Goal: Task Accomplishment & Management: Manage account settings

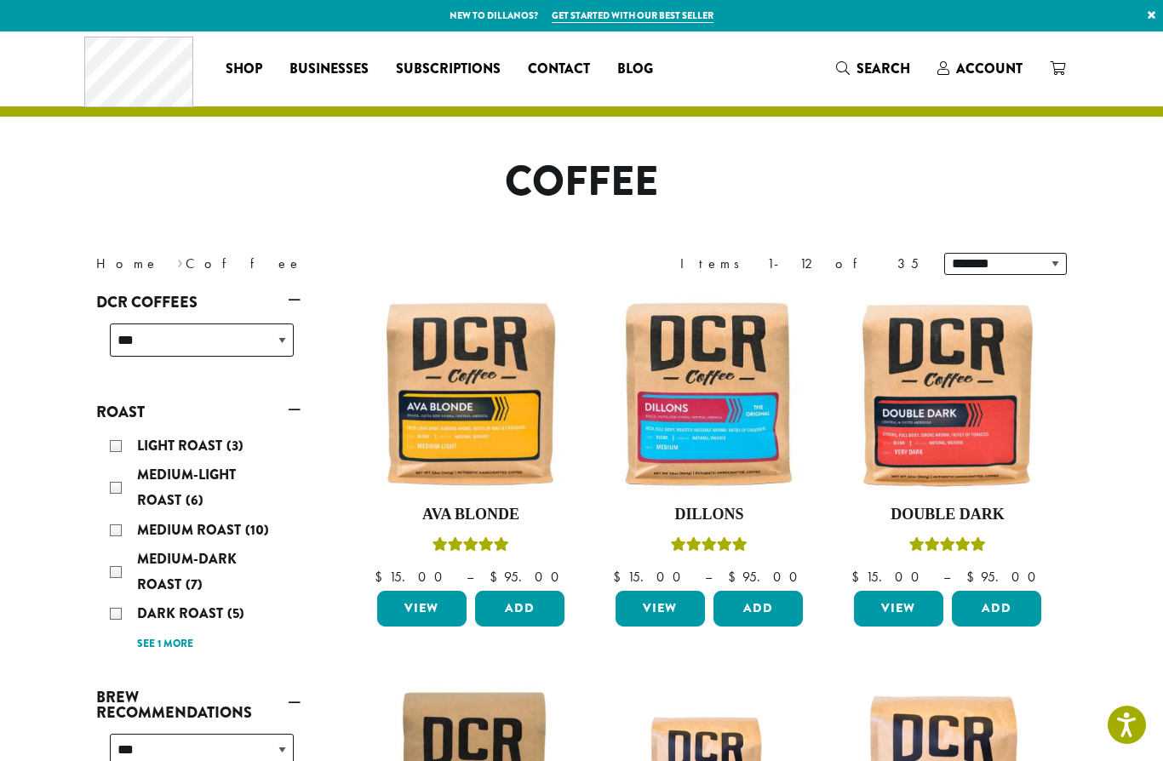
click at [987, 69] on span "Account" at bounding box center [989, 69] width 66 height 20
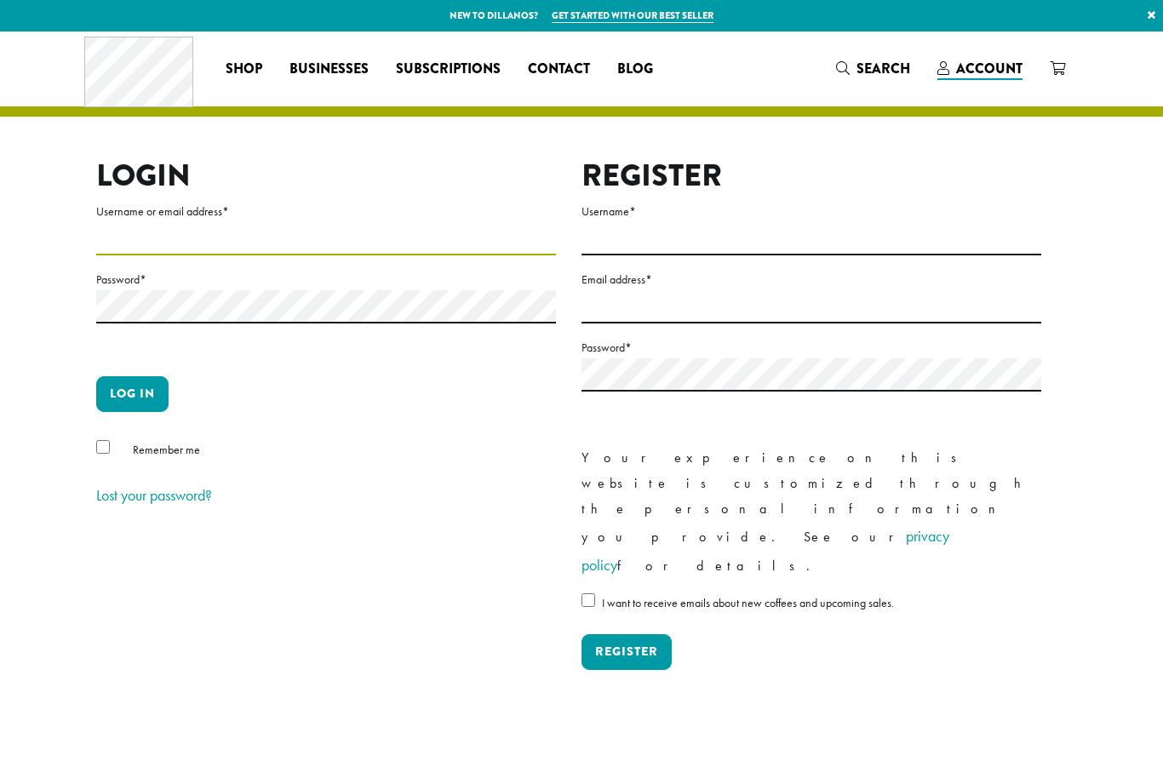
click at [297, 222] on input "Username or email address *" at bounding box center [326, 238] width 460 height 33
click at [372, 226] on input "Username or email address *" at bounding box center [326, 238] width 460 height 33
click at [354, 221] on label "Username or email address *" at bounding box center [326, 211] width 460 height 21
click at [354, 222] on input "Username or email address *" at bounding box center [326, 238] width 460 height 33
click at [240, 226] on input "Username or email address *" at bounding box center [326, 238] width 460 height 33
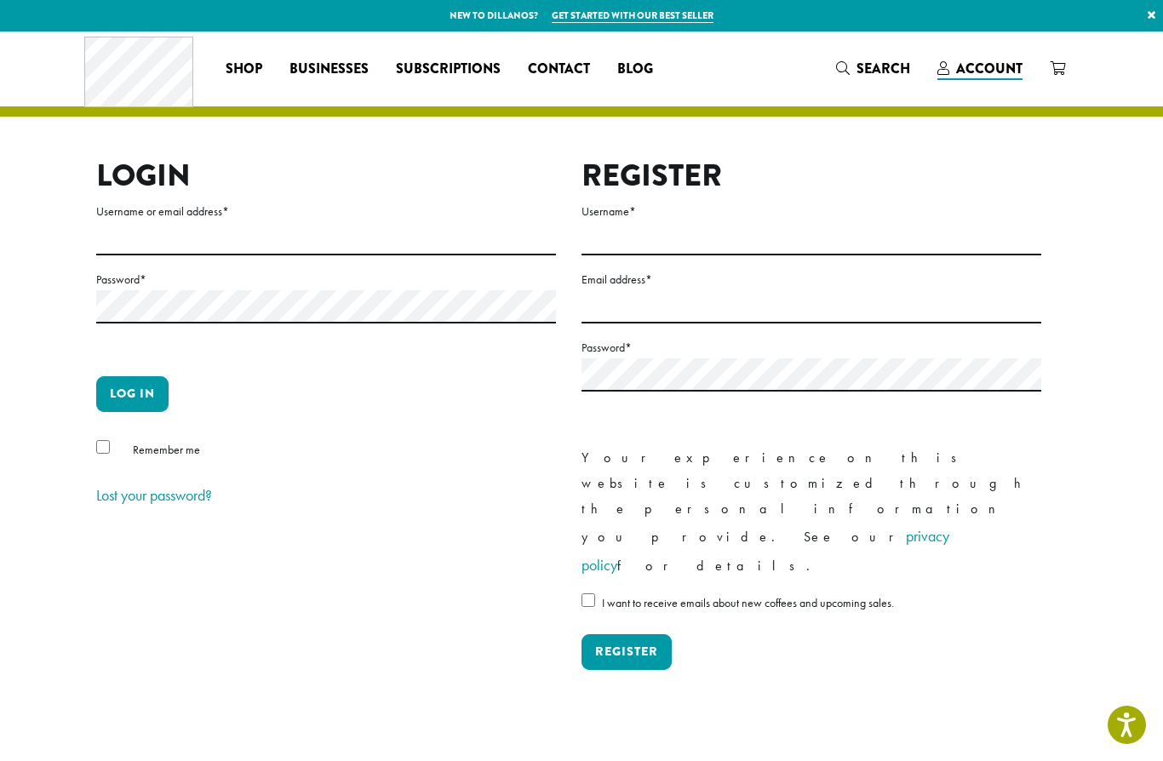
click at [260, 219] on label "Username or email address *" at bounding box center [326, 211] width 460 height 21
click at [260, 222] on input "Username or email address *" at bounding box center [326, 238] width 460 height 33
click at [147, 235] on input "**" at bounding box center [326, 238] width 460 height 33
type input "**********"
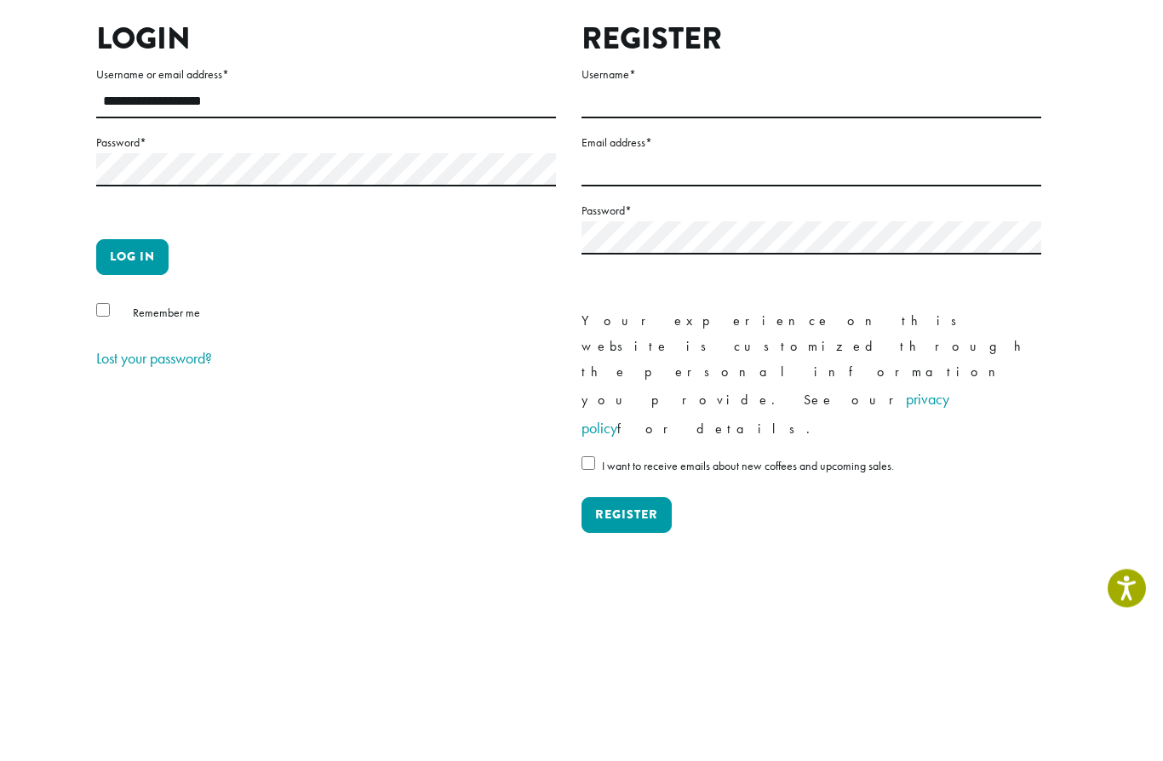
scroll to position [114, 0]
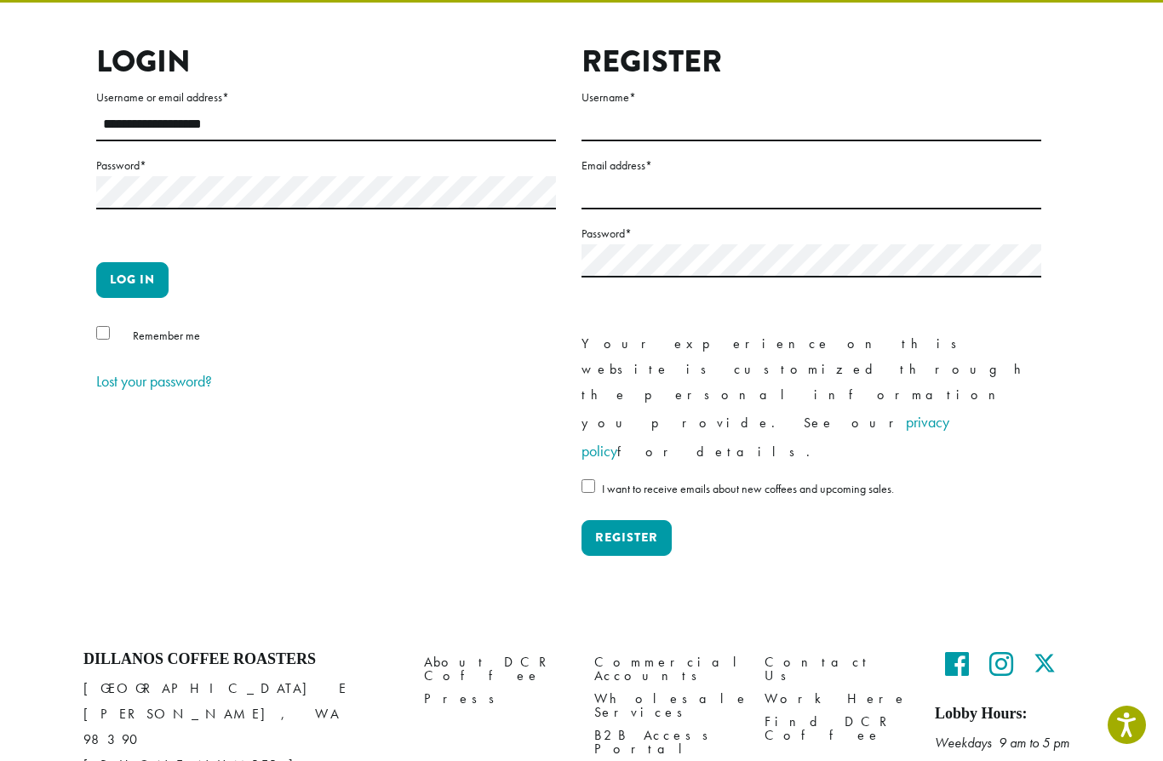
click at [147, 271] on button "Log in" at bounding box center [132, 280] width 72 height 36
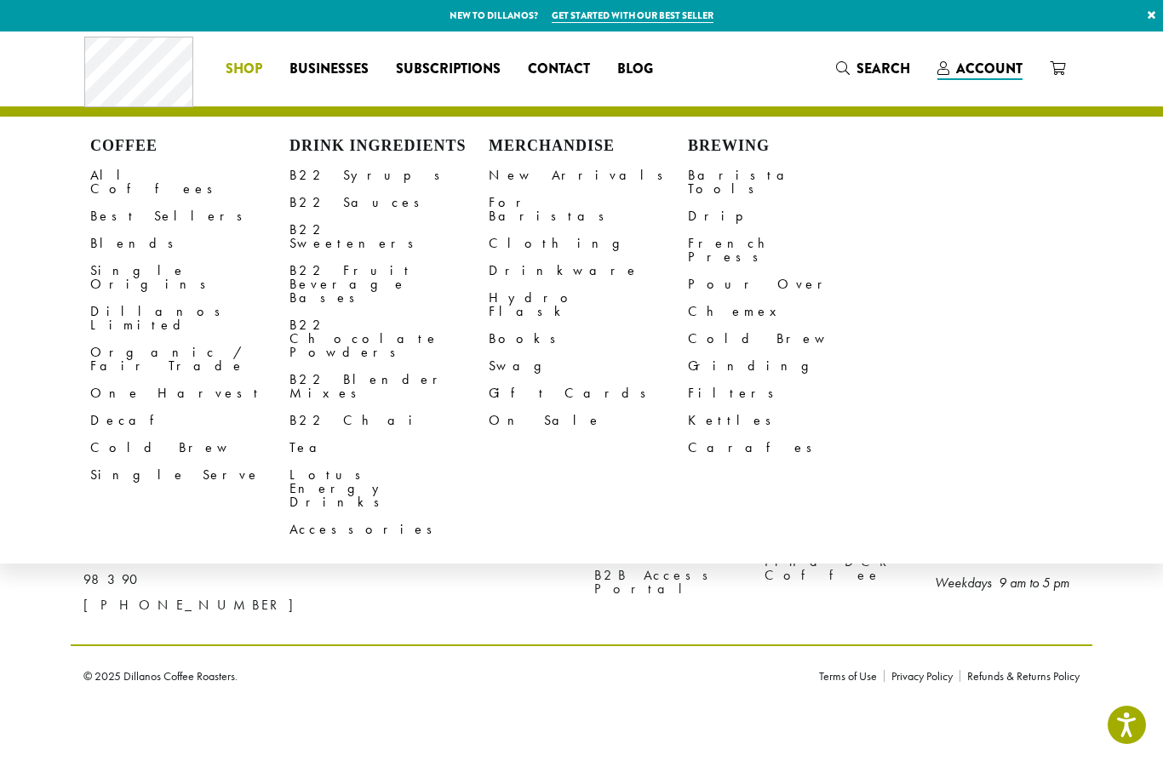
click at [135, 168] on link "All Coffees" at bounding box center [189, 182] width 199 height 41
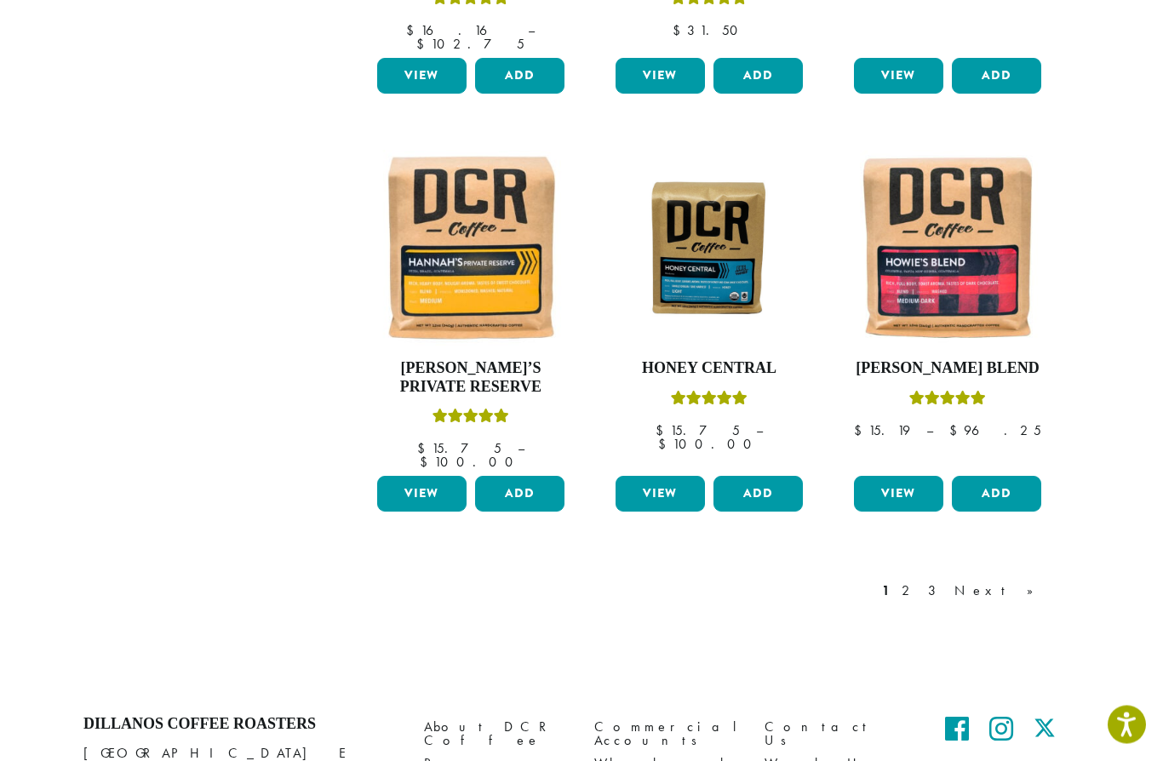
scroll to position [1332, 0]
click at [1032, 581] on link "Next »" at bounding box center [1000, 591] width 98 height 20
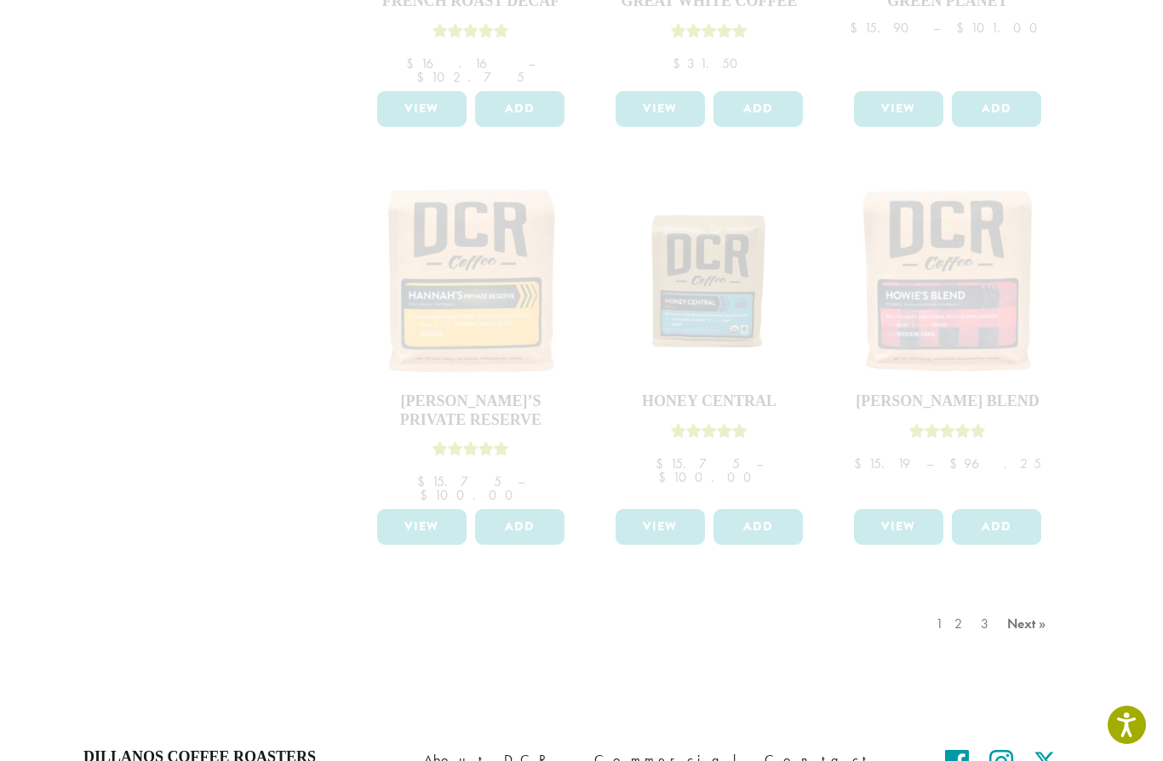
scroll to position [1295, 0]
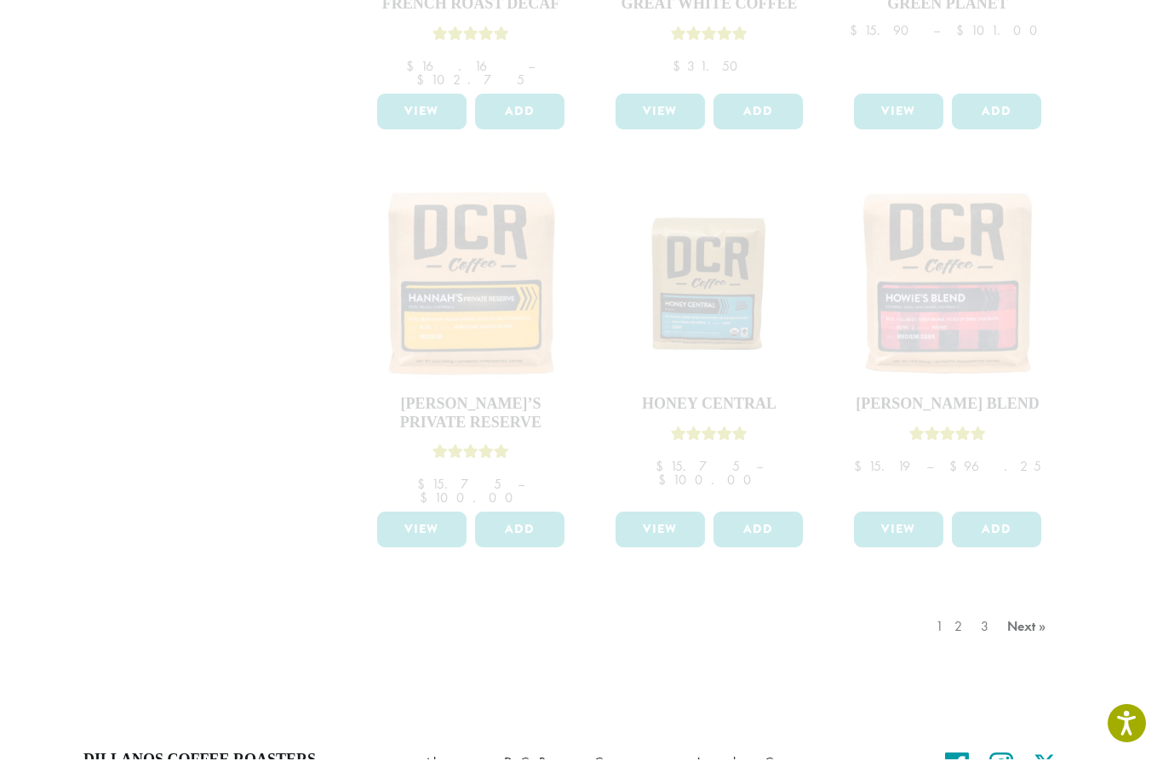
click at [1031, 605] on div "1 2 3 Next »" at bounding box center [993, 645] width 122 height 80
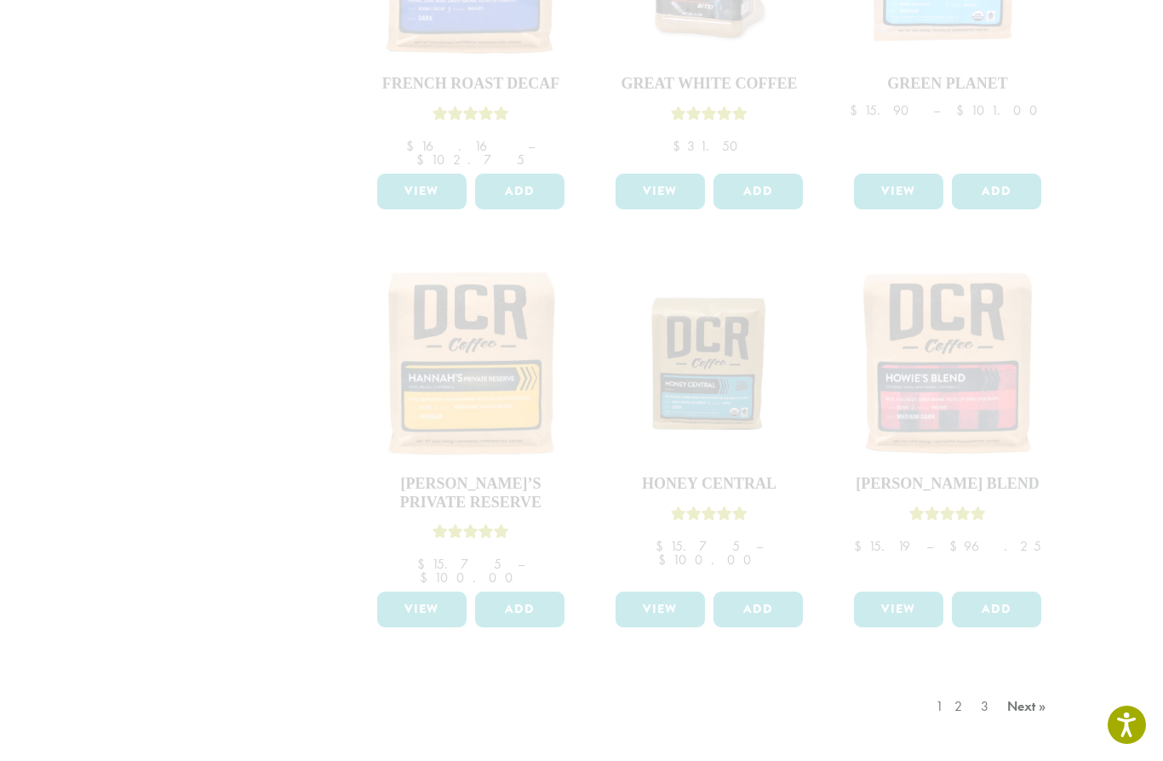
scroll to position [1217, 0]
click at [973, 683] on div "1 2 3 Next »" at bounding box center [993, 723] width 122 height 80
click at [975, 683] on div "1 2 3 Next »" at bounding box center [993, 723] width 122 height 80
click at [986, 683] on div "1 2 3 Next »" at bounding box center [993, 723] width 122 height 80
click at [971, 683] on div "1 2 3 Next »" at bounding box center [993, 723] width 122 height 80
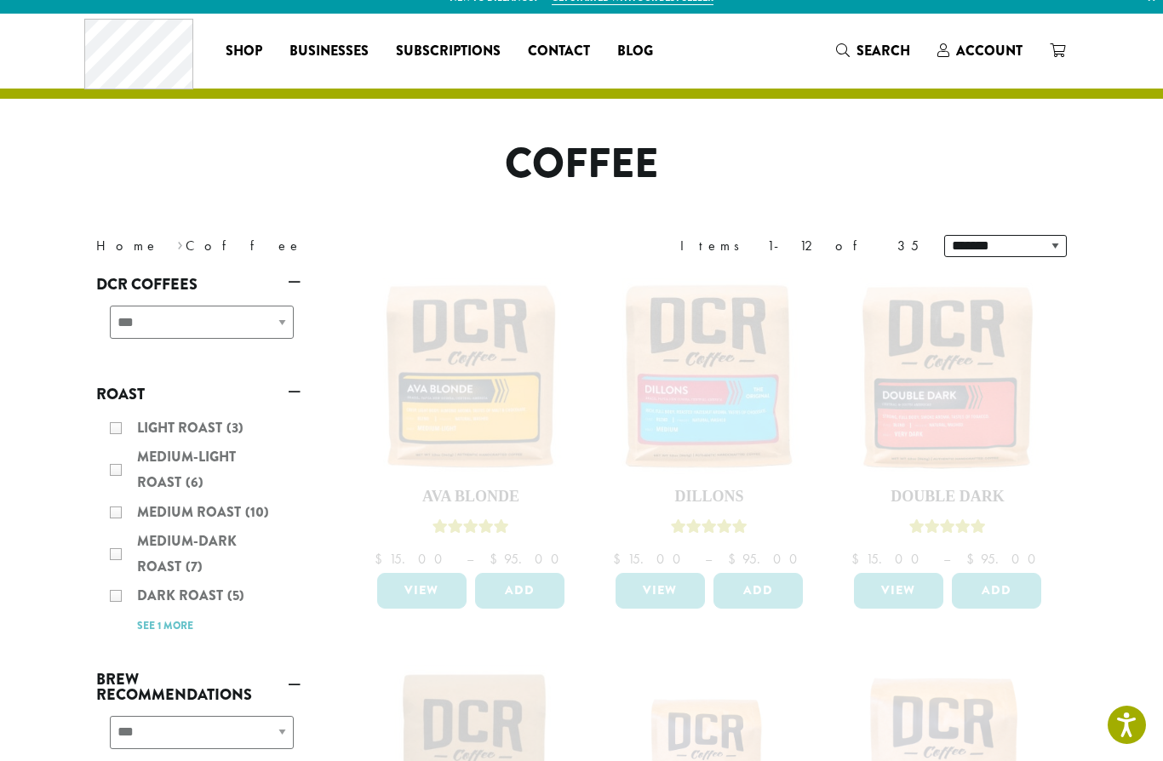
scroll to position [0, 0]
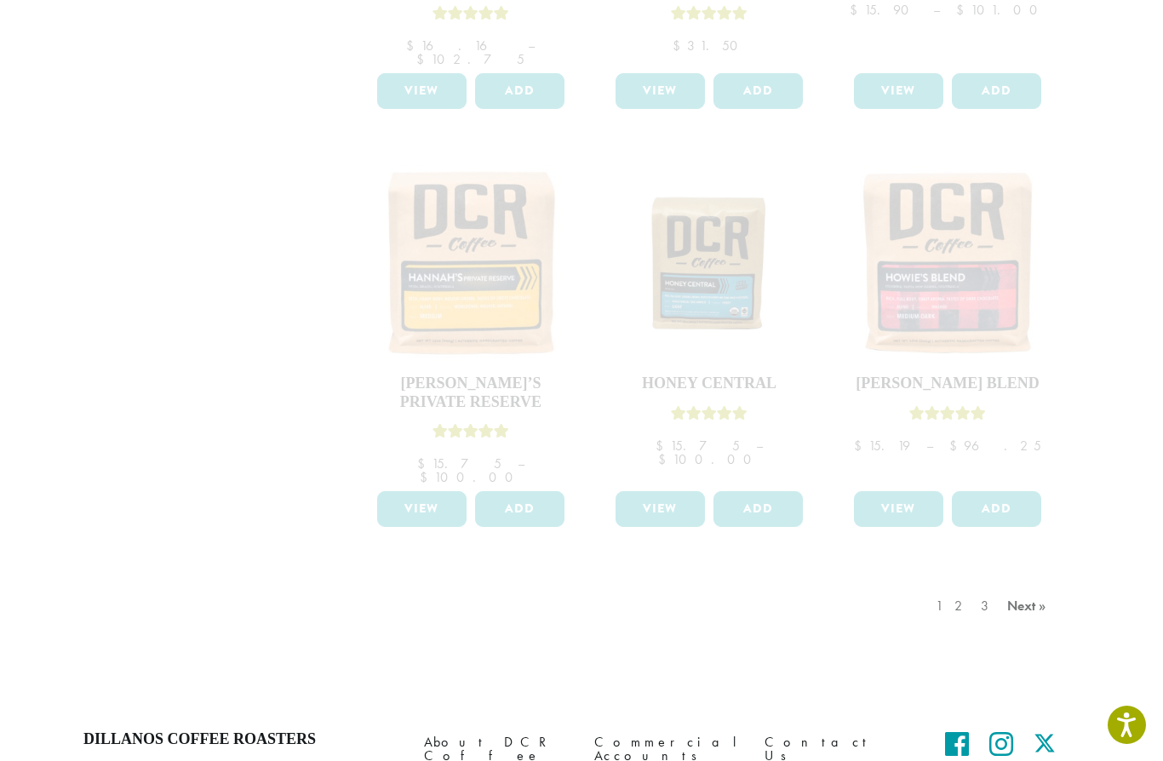
scroll to position [1359, 0]
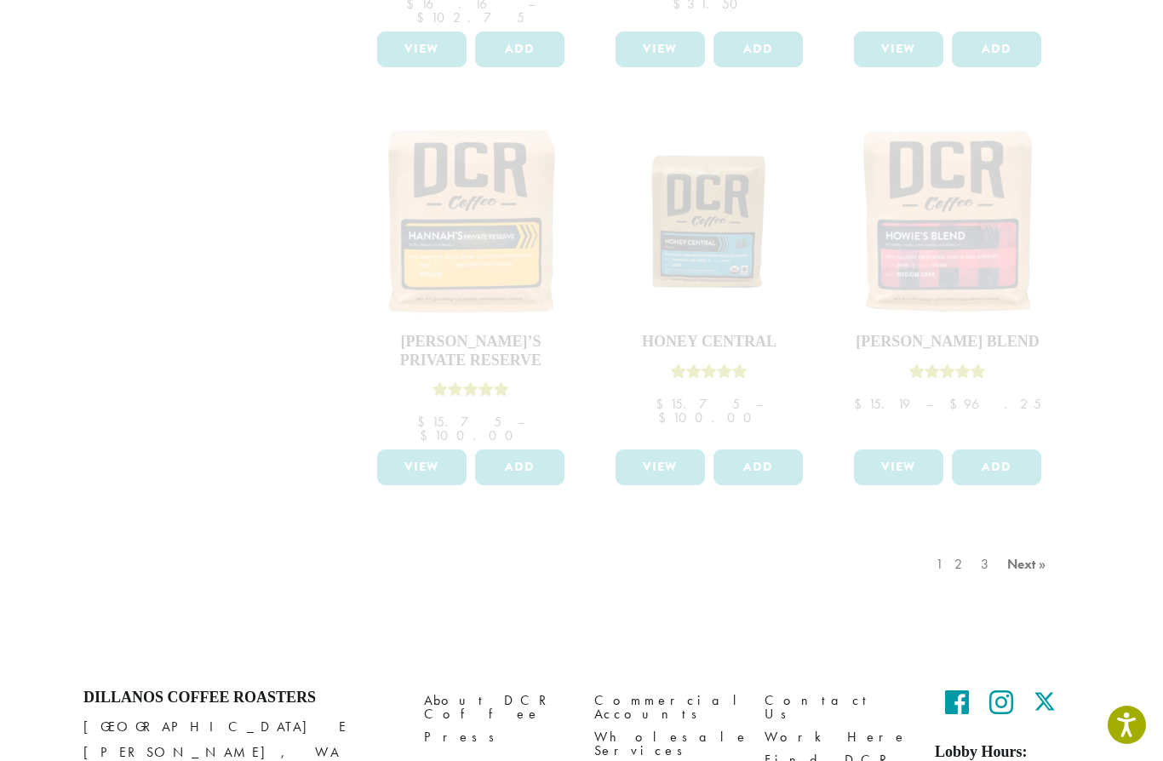
click at [1027, 541] on div "1 2 3 Next »" at bounding box center [993, 581] width 122 height 80
click at [1026, 541] on div "1 2 3 Next »" at bounding box center [993, 581] width 122 height 80
click at [1028, 541] on div "1 2 3 Next »" at bounding box center [993, 581] width 122 height 80
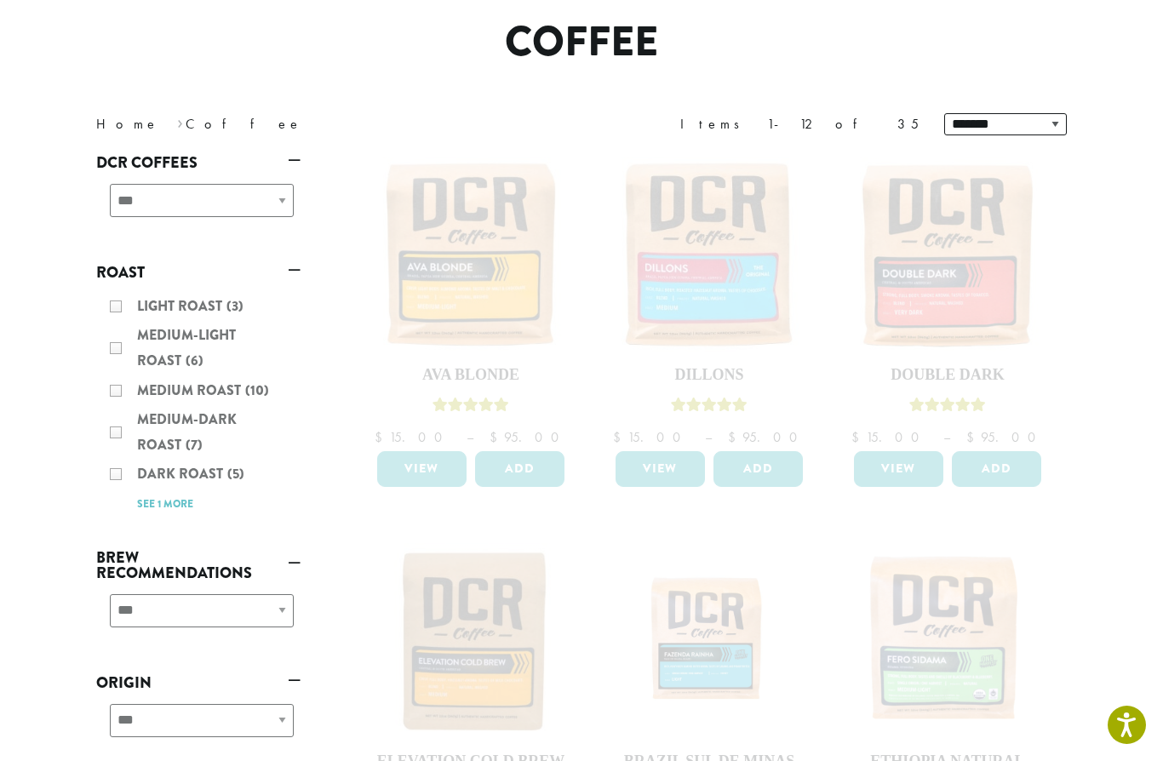
scroll to position [0, 0]
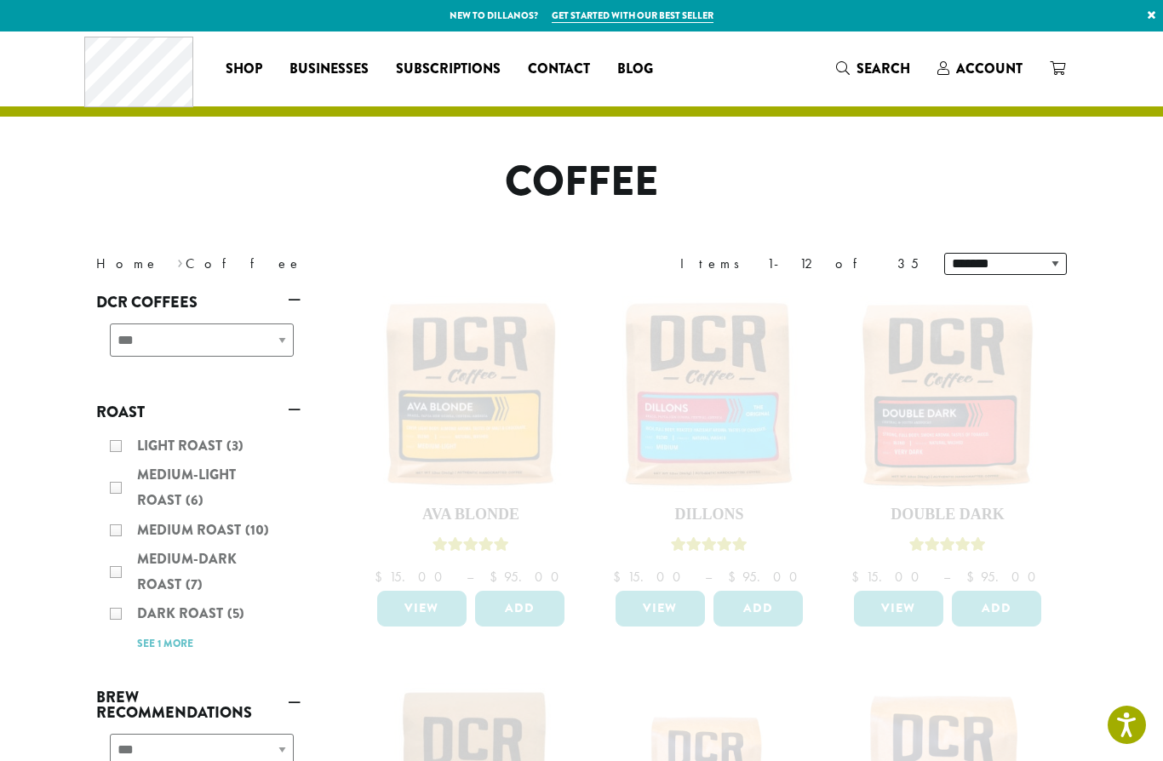
click at [269, 341] on div "**********" at bounding box center [198, 347] width 204 height 60
click at [983, 68] on span "Account" at bounding box center [989, 69] width 66 height 20
